Goal: Use online tool/utility: Utilize a website feature to perform a specific function

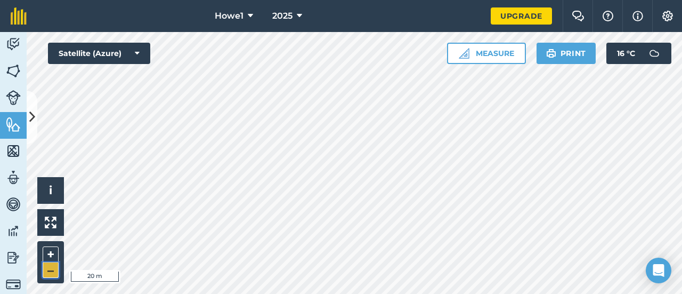
click at [53, 270] on button "–" at bounding box center [51, 269] width 16 height 15
click at [485, 55] on button "Measure" at bounding box center [486, 53] width 79 height 21
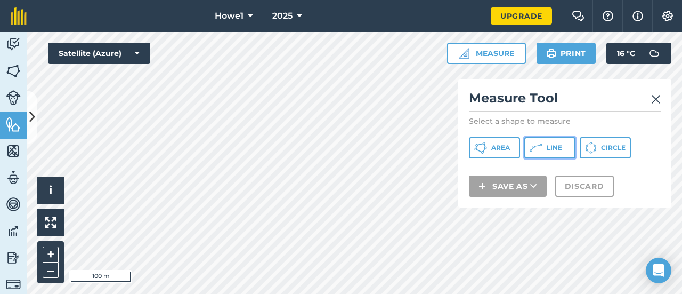
click at [549, 145] on span "Line" at bounding box center [554, 147] width 15 height 9
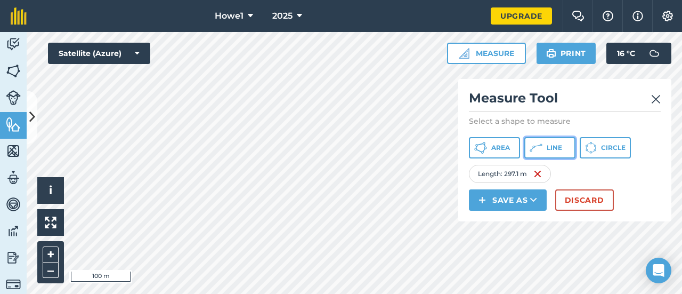
click at [542, 150] on button "Line" at bounding box center [549, 147] width 51 height 21
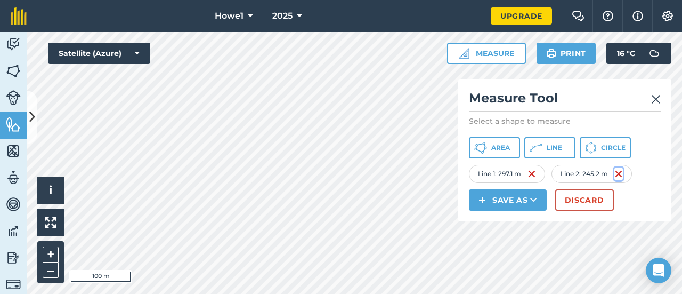
click at [620, 173] on img at bounding box center [618, 173] width 9 height 13
click at [575, 202] on button "Discard" at bounding box center [584, 199] width 59 height 21
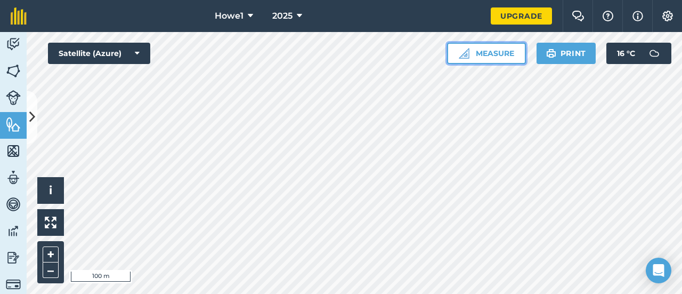
click at [487, 50] on button "Measure" at bounding box center [486, 53] width 79 height 21
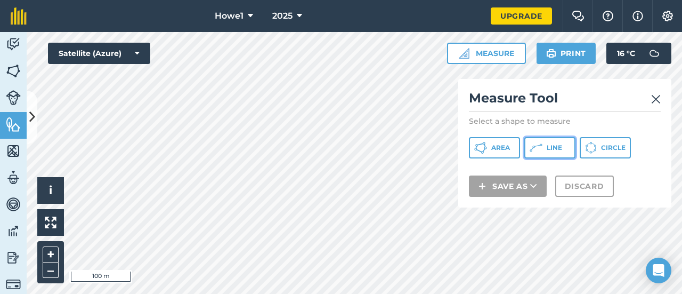
click at [543, 153] on button "Line" at bounding box center [549, 147] width 51 height 21
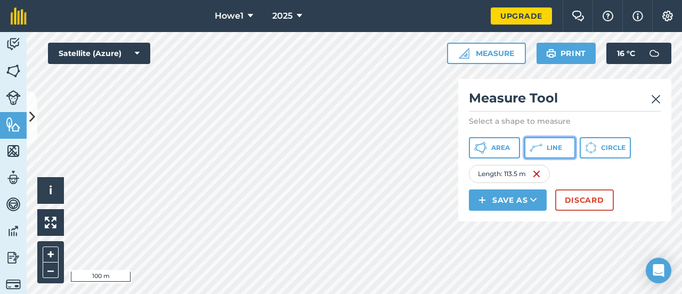
click at [529, 149] on button "Line" at bounding box center [549, 147] width 51 height 21
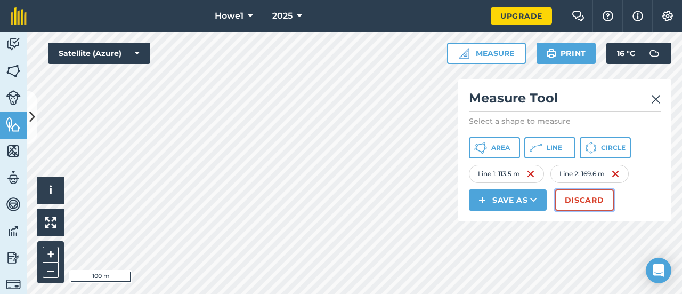
click at [573, 202] on button "Discard" at bounding box center [584, 199] width 59 height 21
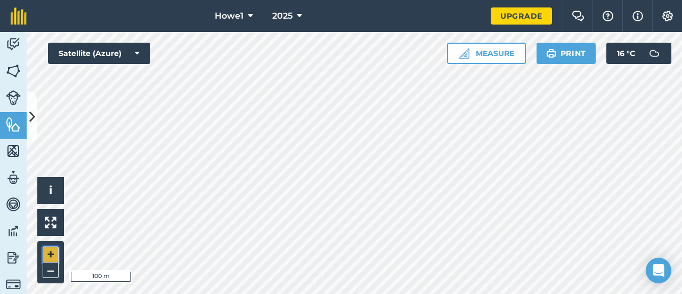
click at [53, 252] on button "+" at bounding box center [51, 254] width 16 height 16
